Goal: Task Accomplishment & Management: Manage account settings

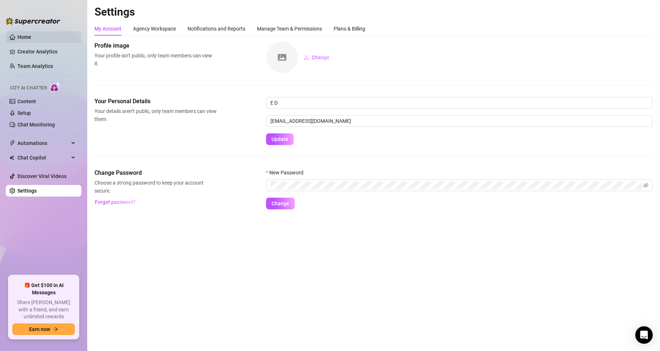
click at [31, 40] on link "Home" at bounding box center [24, 37] width 14 height 6
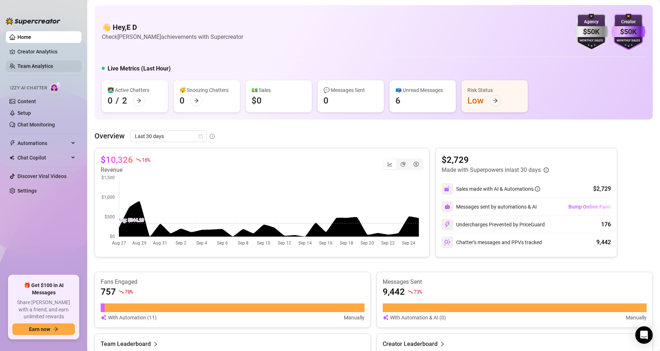
click at [49, 63] on link "Team Analytics" at bounding box center [35, 66] width 36 height 6
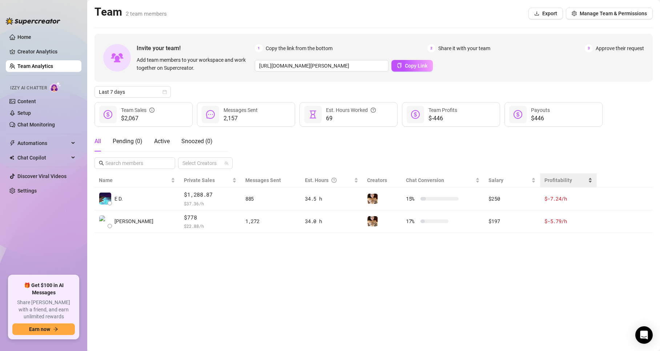
click at [572, 176] on div "Profitability" at bounding box center [569, 180] width 48 height 8
click at [587, 177] on div "Profitability" at bounding box center [569, 180] width 48 height 8
click at [579, 177] on span "Profitability" at bounding box center [566, 180] width 42 height 8
click at [586, 177] on span "Profitability" at bounding box center [566, 180] width 42 height 8
click at [289, 146] on div "All Pending ( 0 ) Active Snoozed ( 0 ) Select Creators" at bounding box center [374, 150] width 558 height 38
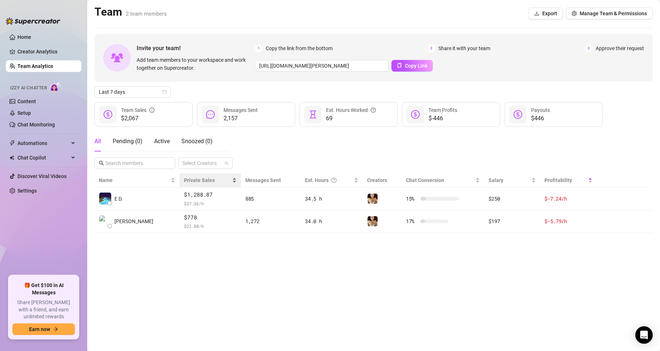
click at [185, 178] on span "Private Sales" at bounding box center [207, 180] width 47 height 8
click at [184, 180] on span "Private Sales" at bounding box center [199, 180] width 31 height 6
